Goal: Task Accomplishment & Management: Use online tool/utility

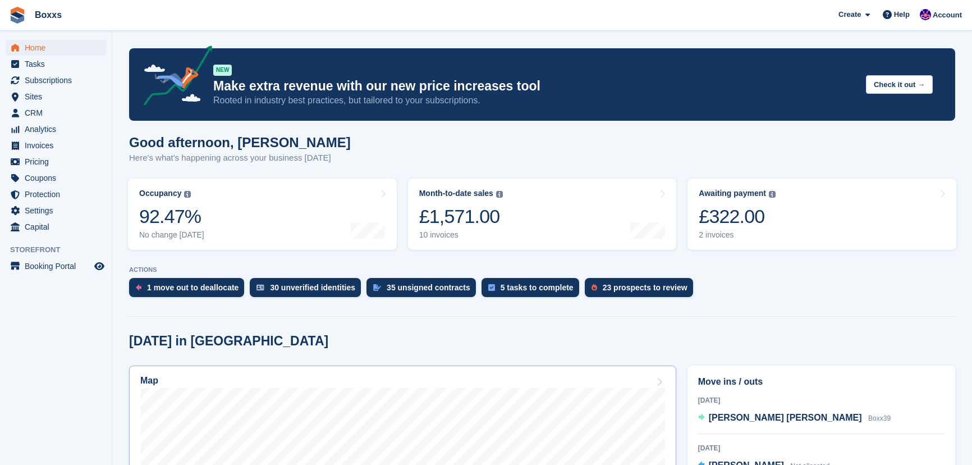
scroll to position [204, 0]
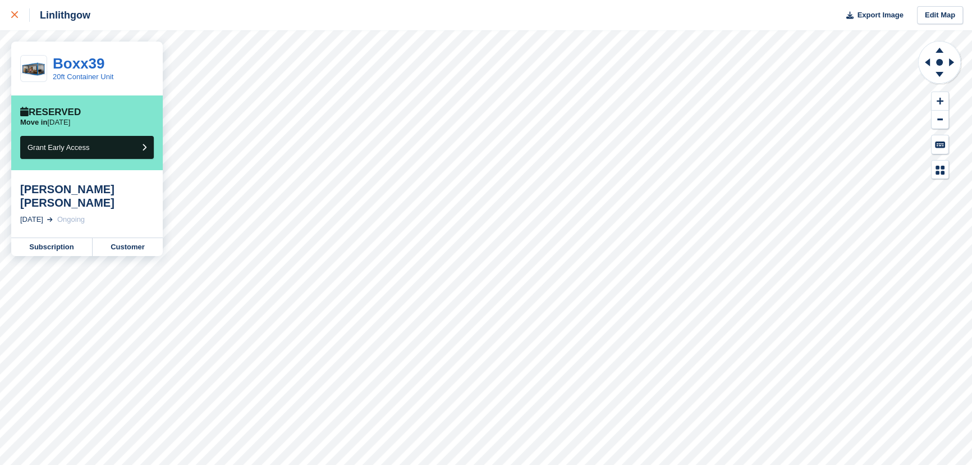
click at [7, 16] on link at bounding box center [15, 15] width 30 height 30
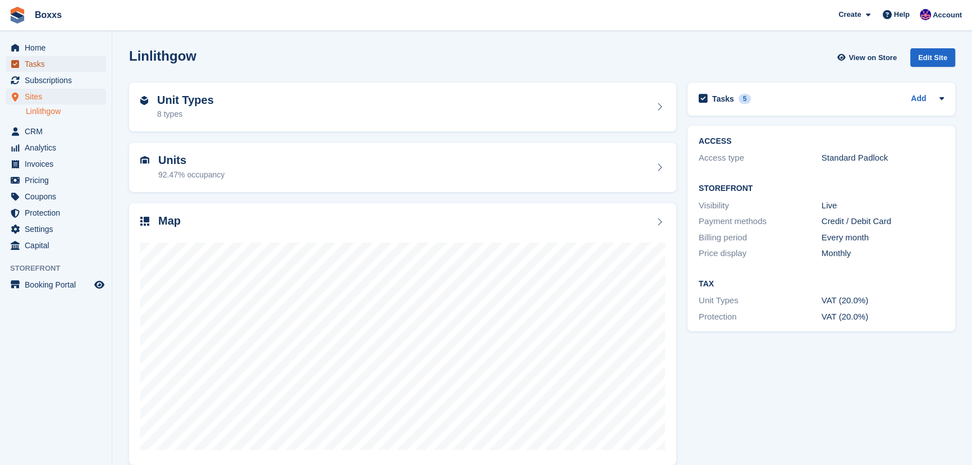
click at [37, 62] on span "Tasks" at bounding box center [58, 64] width 67 height 16
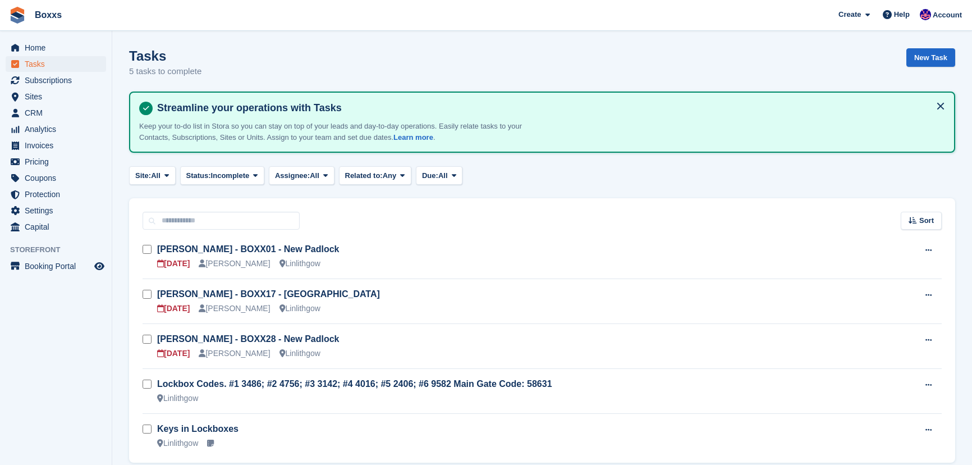
scroll to position [44, 0]
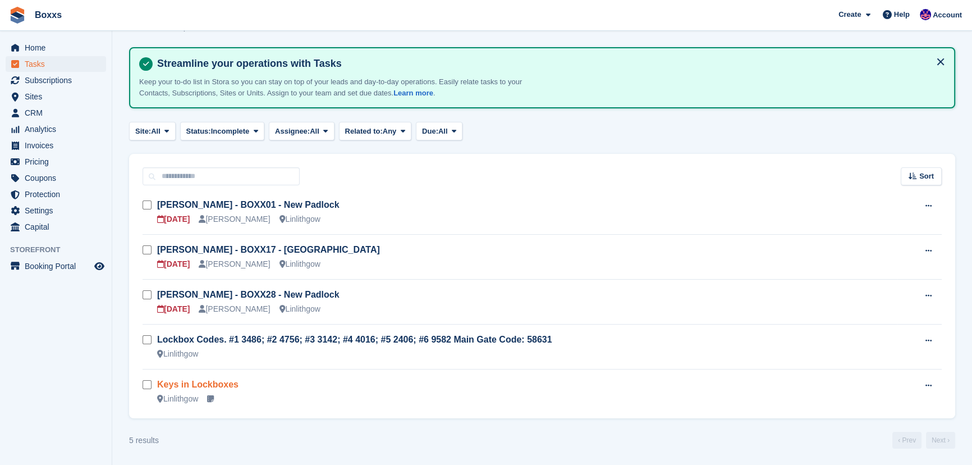
click at [195, 387] on link "Keys in Lockboxes" at bounding box center [197, 384] width 81 height 10
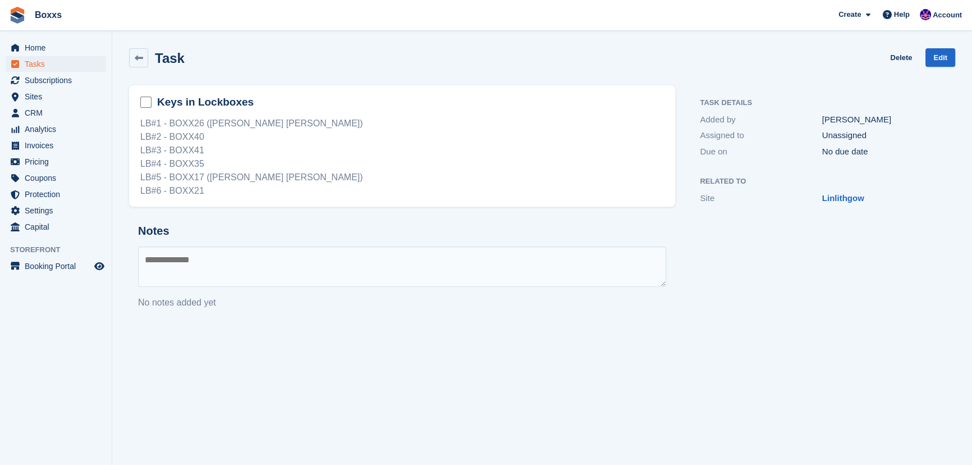
drag, startPoint x: 475, startPoint y: 58, endPoint x: 479, endPoint y: 52, distance: 7.8
click at [475, 58] on div "Task Delete Edit" at bounding box center [542, 57] width 826 height 19
click at [485, 54] on div "Task Delete Edit" at bounding box center [542, 57] width 826 height 19
click at [545, 61] on div "Task Delete Edit" at bounding box center [542, 57] width 826 height 19
click at [519, 53] on div "Task Delete Edit" at bounding box center [542, 57] width 826 height 19
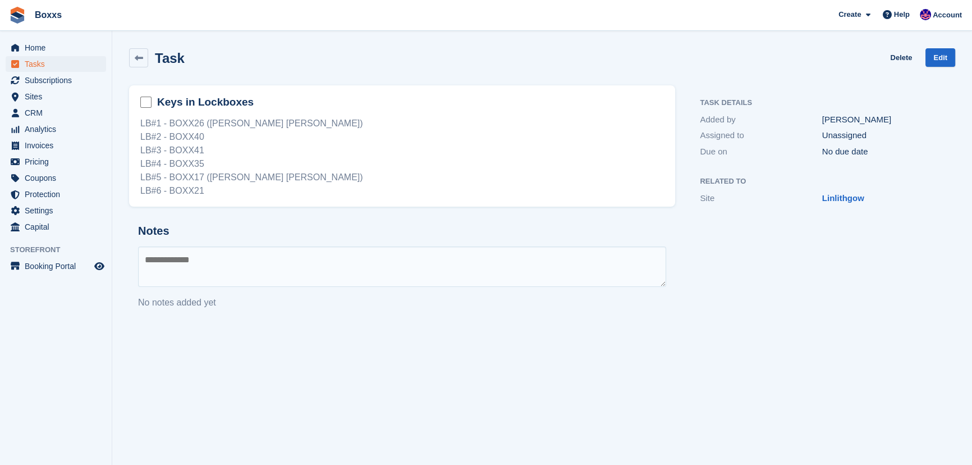
click at [499, 53] on div "Task Delete Edit" at bounding box center [542, 57] width 826 height 19
click at [521, 222] on div "Notes No notes added yet" at bounding box center [402, 267] width 546 height 103
click at [488, 45] on div "Task Delete Edit" at bounding box center [542, 60] width 840 height 37
click at [452, 42] on div "Task Delete Edit" at bounding box center [542, 60] width 840 height 37
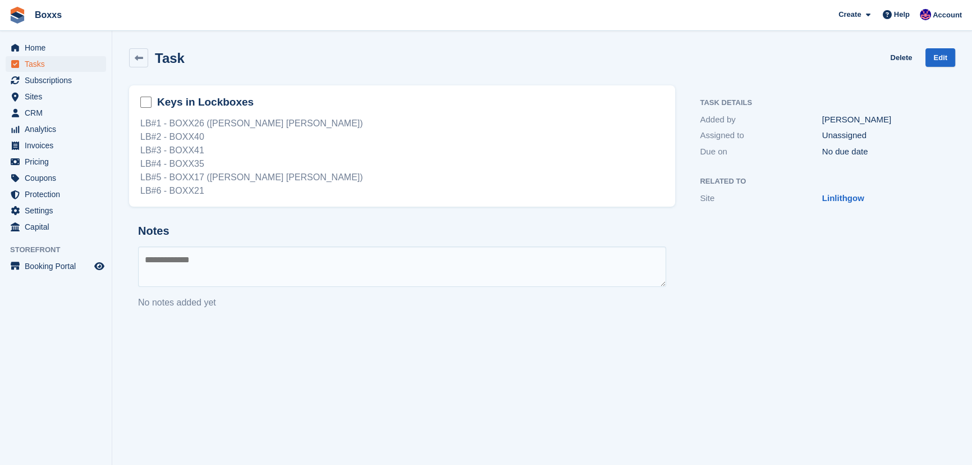
click at [507, 54] on div "Task Delete Edit" at bounding box center [542, 57] width 826 height 19
click at [36, 45] on span "Home" at bounding box center [58, 48] width 67 height 16
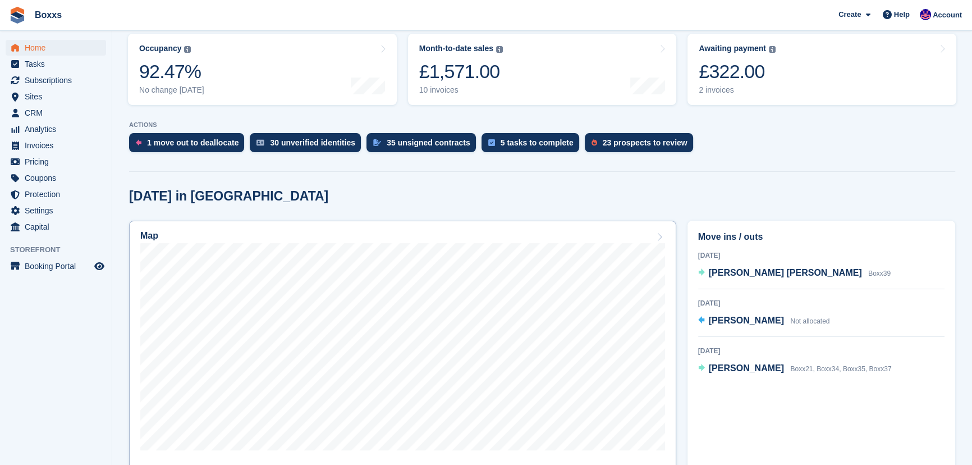
scroll to position [153, 0]
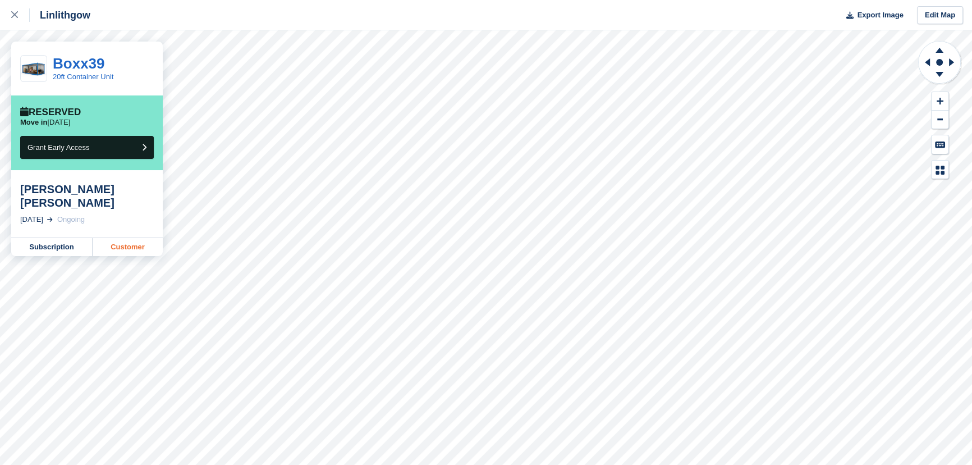
click at [127, 238] on link "Customer" at bounding box center [128, 247] width 70 height 18
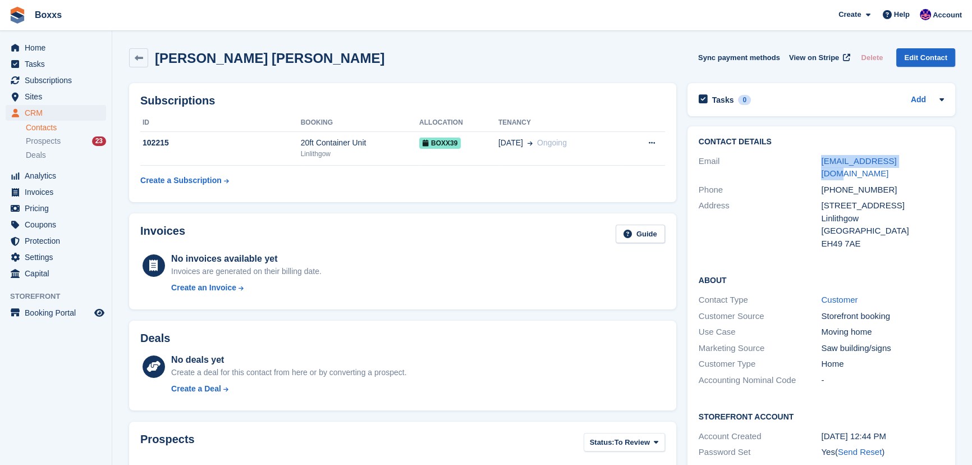
drag, startPoint x: 915, startPoint y: 162, endPoint x: 811, endPoint y: 164, distance: 103.9
click at [811, 164] on div "Email gbstw@coloplast.com" at bounding box center [821, 167] width 245 height 29
copy div "gbstw@coloplast.com"
click at [392, 49] on div "Steven James Watt Sync payment methods View on Stripe Delete Edit Contact" at bounding box center [542, 57] width 826 height 19
click at [40, 61] on span "Tasks" at bounding box center [58, 64] width 67 height 16
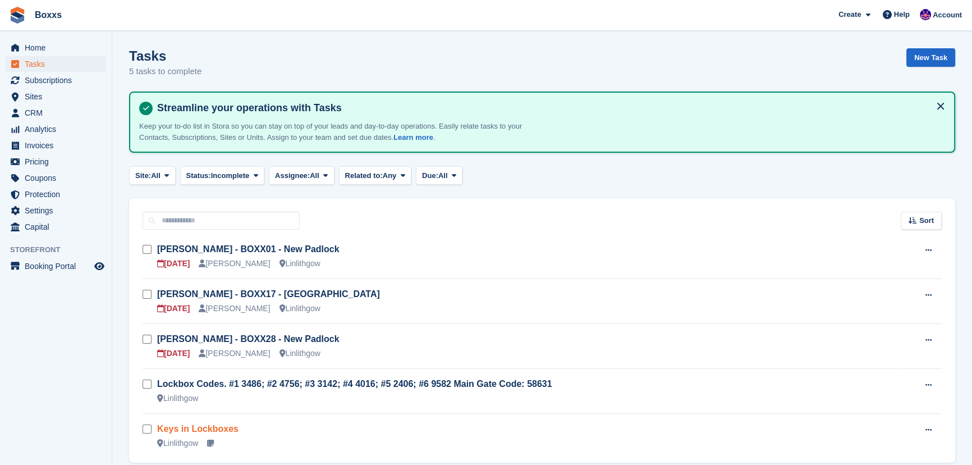
click at [213, 426] on link "Keys in Lockboxes" at bounding box center [197, 429] width 81 height 10
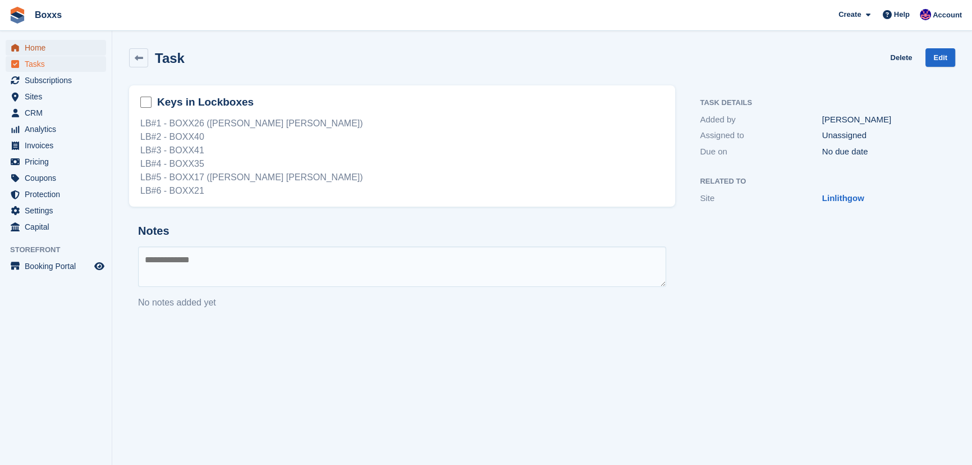
click at [33, 47] on span "Home" at bounding box center [58, 48] width 67 height 16
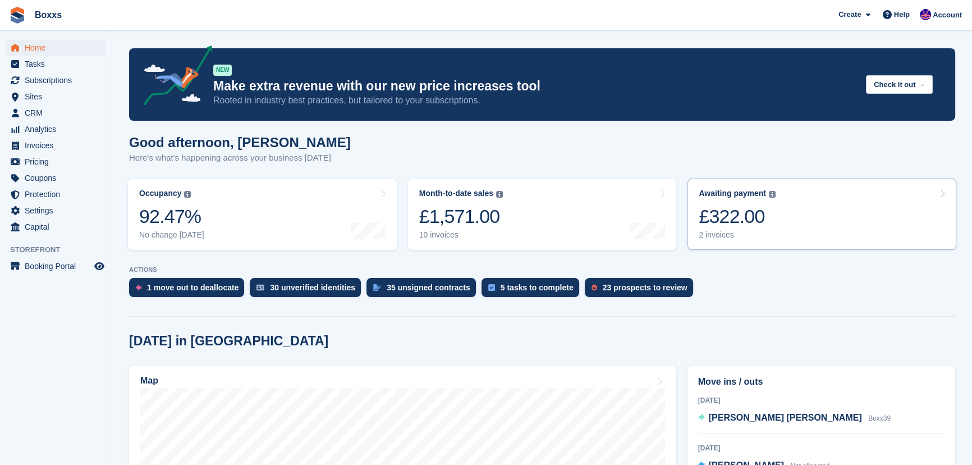
click at [894, 191] on link "Awaiting payment The total outstanding balance on all open invoices. £322.00 2 …" at bounding box center [822, 214] width 269 height 71
